Goal: Task Accomplishment & Management: Use online tool/utility

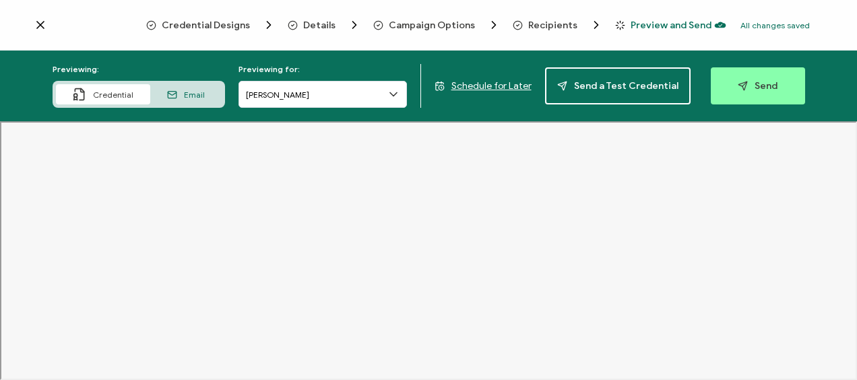
click at [546, 24] on span "Recipients" at bounding box center [552, 25] width 49 height 10
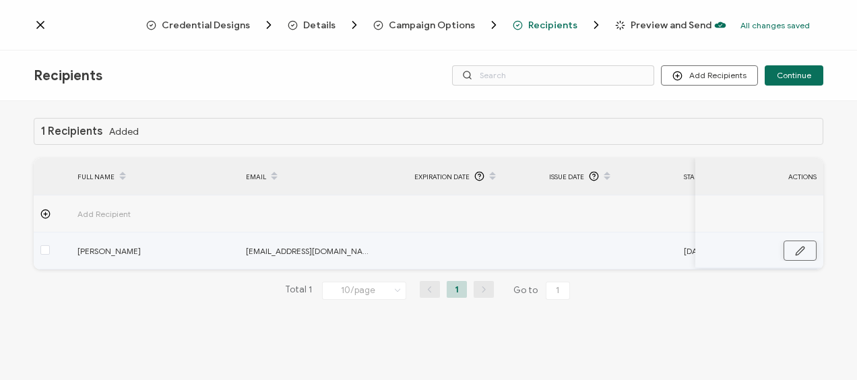
click at [799, 253] on icon "button" at bounding box center [800, 251] width 8 height 8
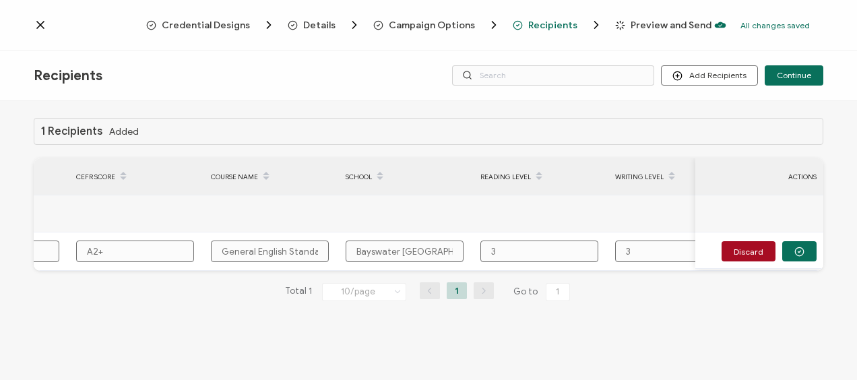
scroll to position [0, 877]
click at [540, 175] on span at bounding box center [539, 176] width 16 height 23
click at [558, 248] on input "3" at bounding box center [539, 251] width 118 height 22
drag, startPoint x: 505, startPoint y: 248, endPoint x: 477, endPoint y: 249, distance: 28.3
click at [477, 249] on div "3" at bounding box center [540, 251] width 133 height 22
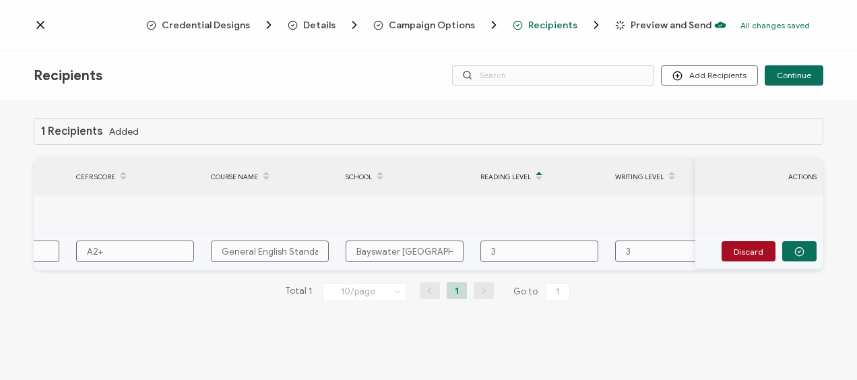
drag, startPoint x: 507, startPoint y: 253, endPoint x: 484, endPoint y: 253, distance: 23.6
click at [484, 253] on input "3" at bounding box center [539, 251] width 118 height 22
click at [434, 22] on span "Campaign Options" at bounding box center [432, 25] width 86 height 10
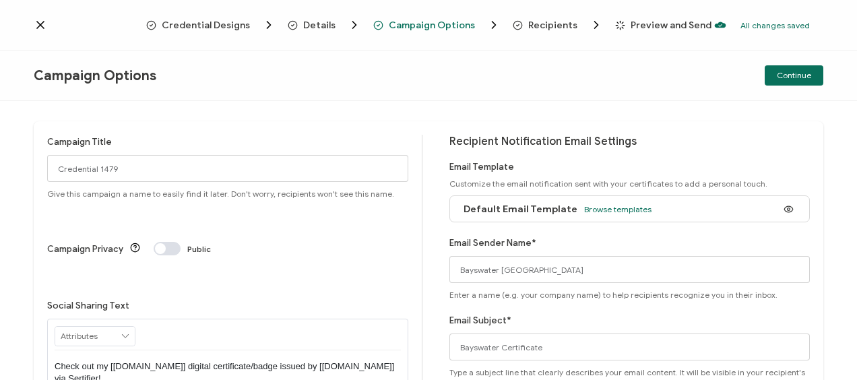
click at [561, 24] on span "Recipients" at bounding box center [552, 25] width 49 height 10
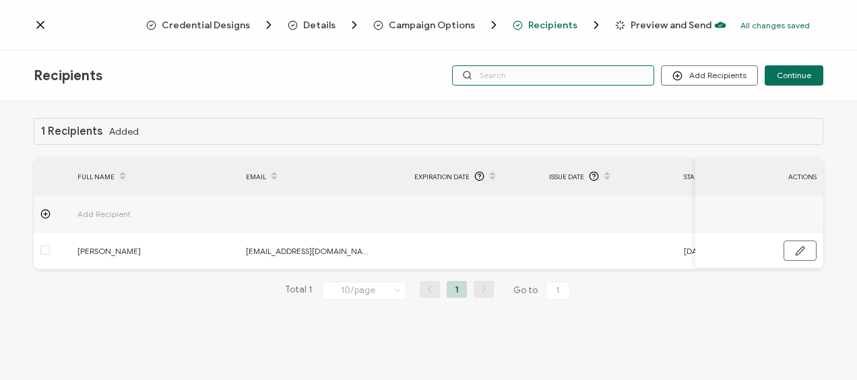
click at [525, 77] on input "text" at bounding box center [553, 75] width 202 height 20
click at [489, 75] on input "text" at bounding box center [553, 75] width 202 height 20
drag, startPoint x: 47, startPoint y: 2, endPoint x: 476, endPoint y: 75, distance: 434.7
drag, startPoint x: 476, startPoint y: 75, endPoint x: 404, endPoint y: 79, distance: 71.5
click at [404, 79] on div "Recipients Add Recipients Upload Recipients Import From Recipients Import From …" at bounding box center [428, 76] width 857 height 51
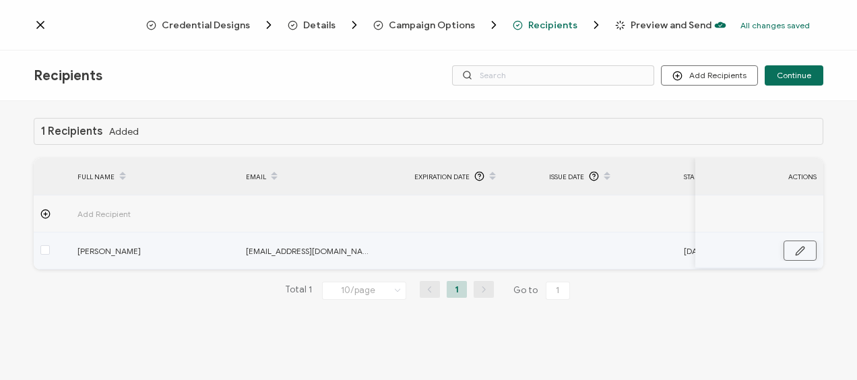
click at [803, 246] on icon "button" at bounding box center [800, 251] width 10 height 10
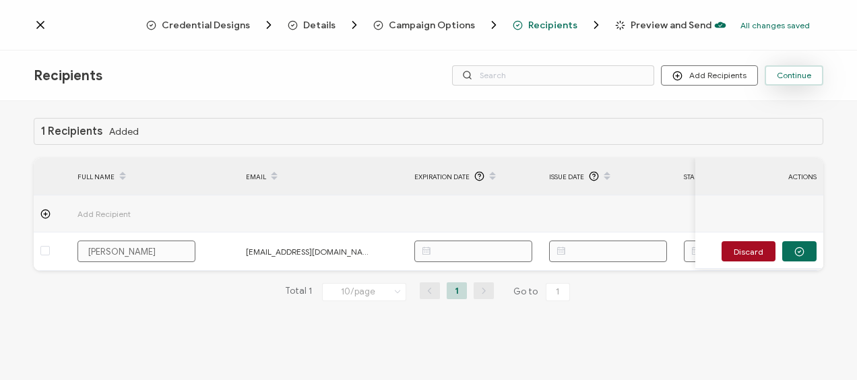
click at [800, 76] on span "Continue" at bounding box center [794, 75] width 34 height 8
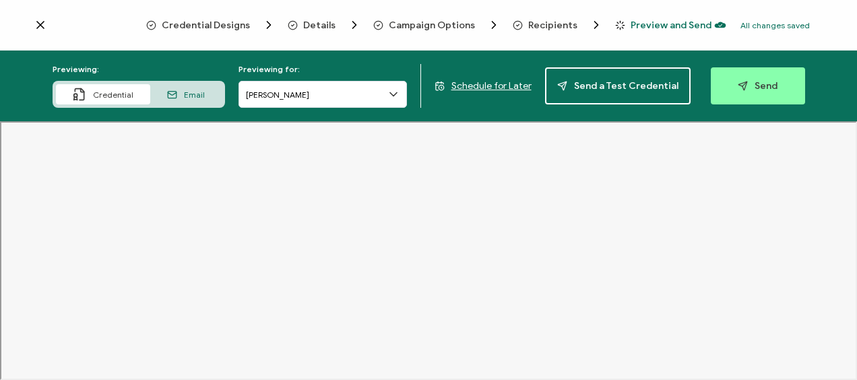
click at [399, 92] on icon at bounding box center [393, 94] width 13 height 13
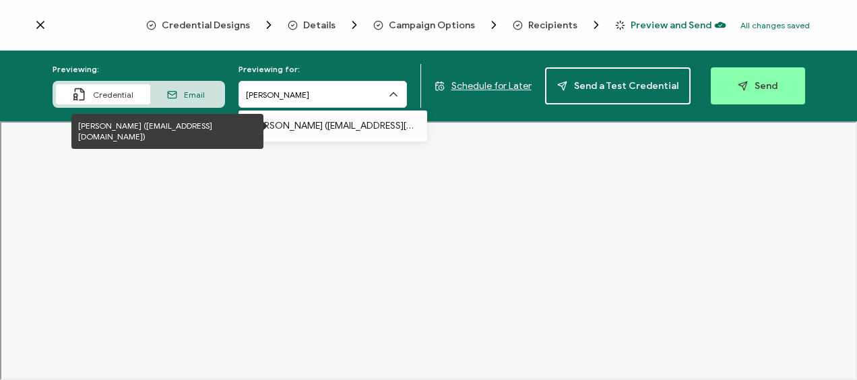
click at [375, 125] on p "[PERSON_NAME] ([EMAIL_ADDRESS][DOMAIN_NAME])" at bounding box center [333, 126] width 162 height 23
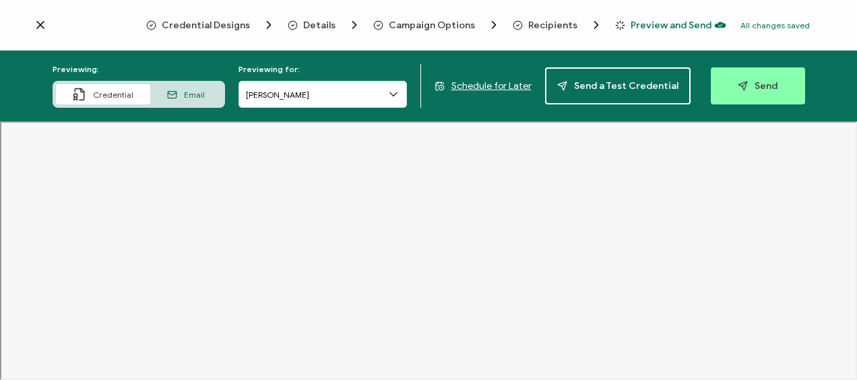
click at [86, 94] on icon at bounding box center [79, 94] width 13 height 13
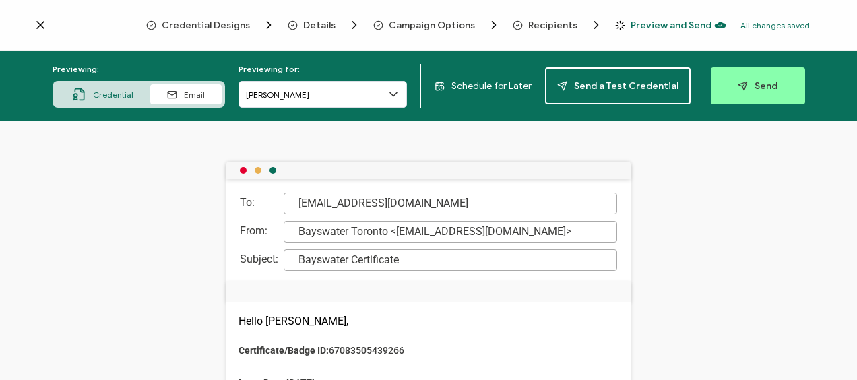
click at [127, 93] on span "Credential" at bounding box center [113, 95] width 40 height 10
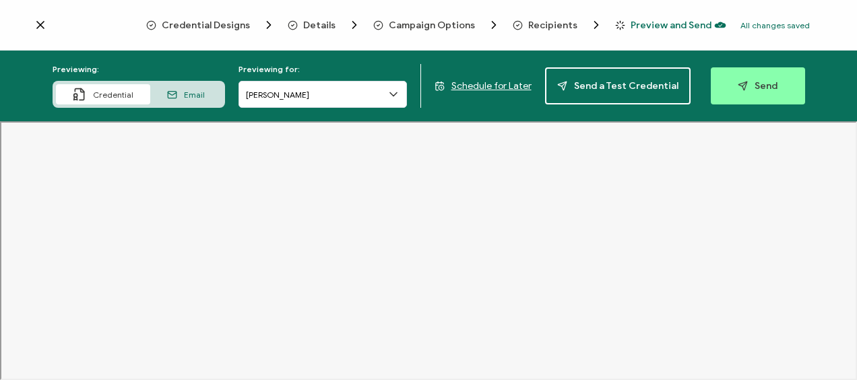
click at [550, 26] on span "Recipients" at bounding box center [552, 25] width 49 height 10
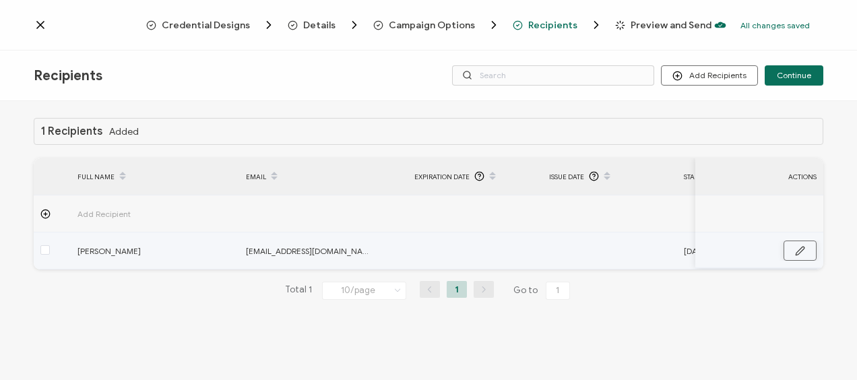
click at [806, 249] on button "button" at bounding box center [799, 250] width 33 height 20
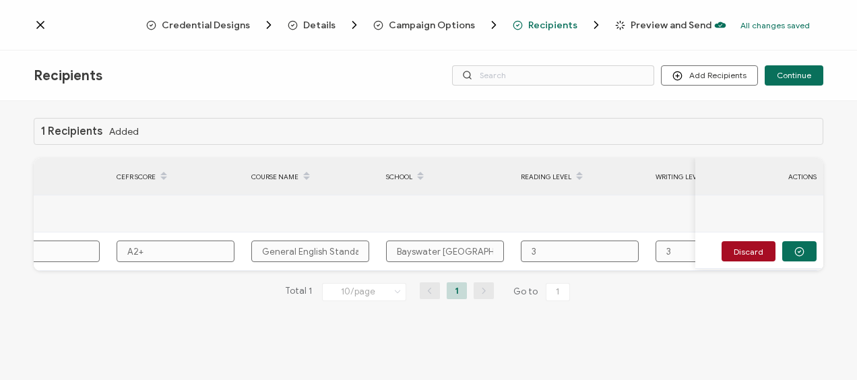
scroll to position [0, 873]
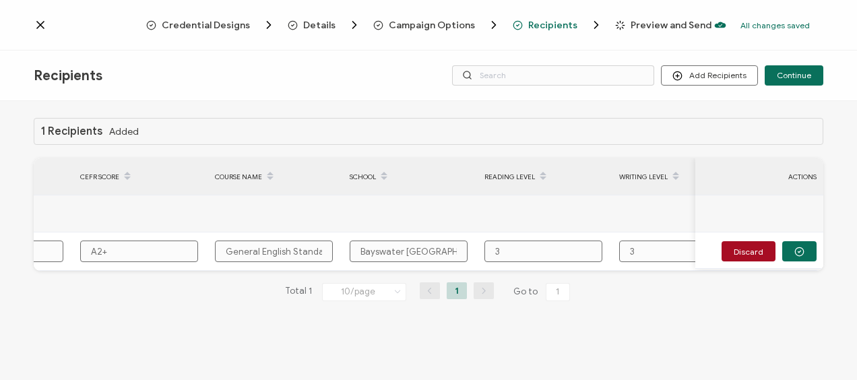
click at [542, 177] on icon at bounding box center [543, 179] width 7 height 7
click at [540, 171] on icon at bounding box center [543, 171] width 7 height 7
click at [540, 176] on icon at bounding box center [543, 179] width 7 height 7
click at [672, 176] on icon at bounding box center [675, 179] width 7 height 7
click at [672, 172] on icon at bounding box center [675, 171] width 7 height 7
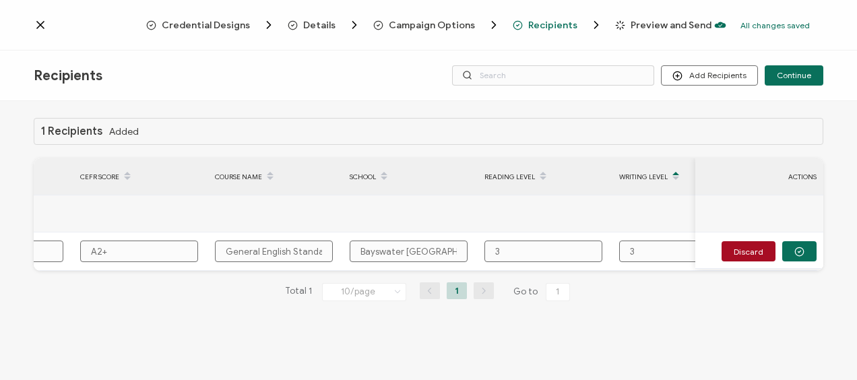
click at [542, 178] on icon at bounding box center [543, 179] width 7 height 7
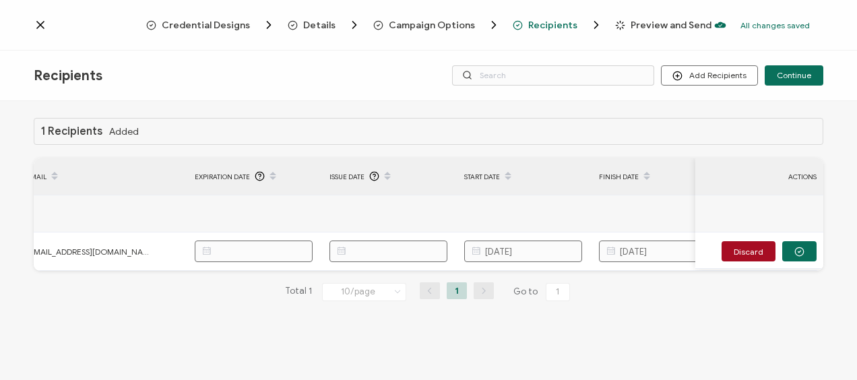
scroll to position [0, 0]
